Goal: Information Seeking & Learning: Learn about a topic

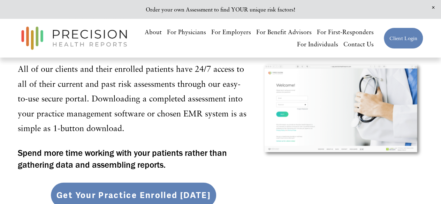
scroll to position [2305, 0]
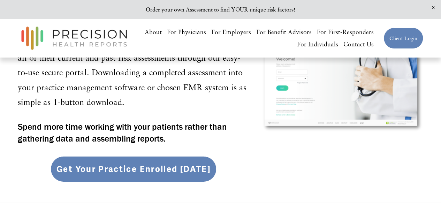
drag, startPoint x: 443, startPoint y: 14, endPoint x: 437, endPoint y: 180, distance: 166.1
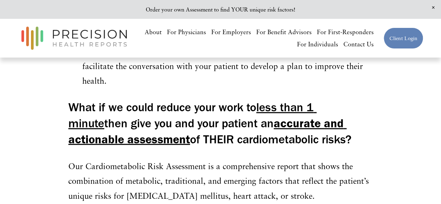
scroll to position [531, 0]
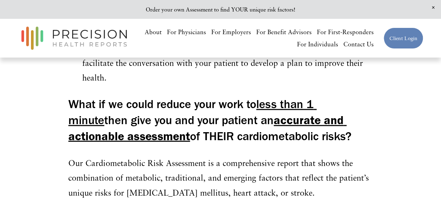
click at [324, 119] on strong "accurate and actionable assessment" at bounding box center [207, 128] width 278 height 30
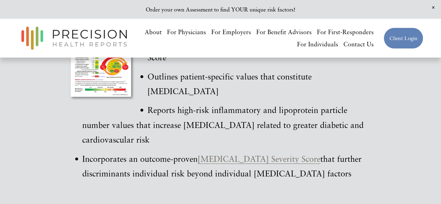
scroll to position [1154, 0]
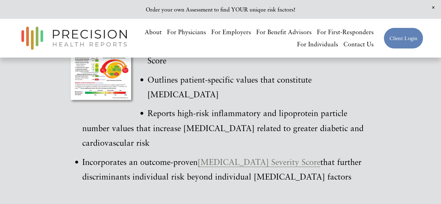
click at [287, 157] on link "[MEDICAL_DATA] Severity Score" at bounding box center [259, 162] width 123 height 10
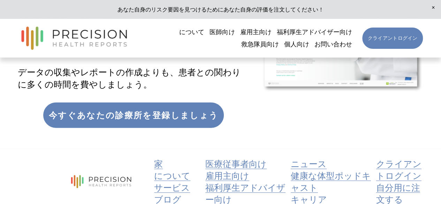
scroll to position [2248, 0]
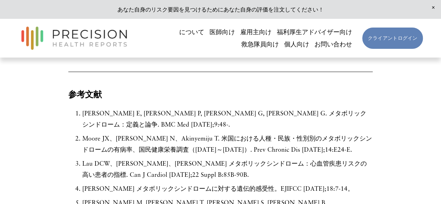
scroll to position [1924, 0]
